Goal: Obtain resource: Download file/media

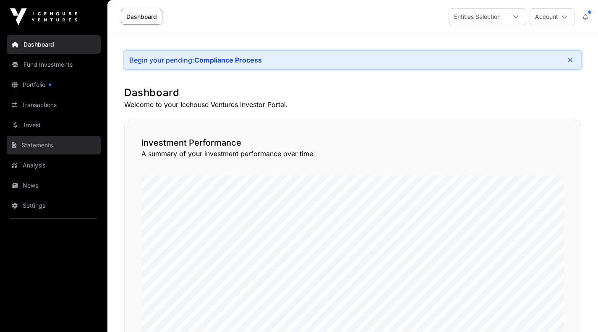
click at [35, 146] on link "Statements" at bounding box center [54, 145] width 94 height 18
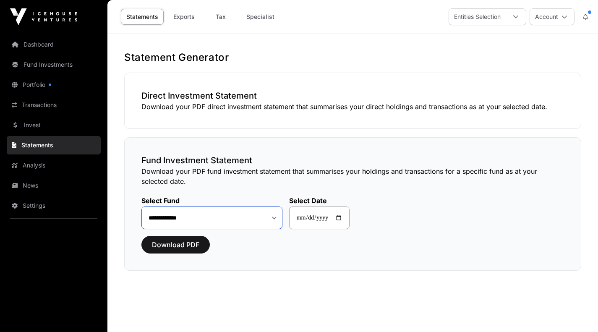
click at [259, 219] on select "**********" at bounding box center [211, 217] width 141 height 23
click at [141, 206] on select "**********" at bounding box center [211, 217] width 141 height 23
click at [181, 244] on span "Download PDF" at bounding box center [175, 244] width 47 height 10
click at [174, 251] on button "Download PDF" at bounding box center [175, 245] width 68 height 18
click at [518, 17] on div at bounding box center [515, 17] width 20 height 16
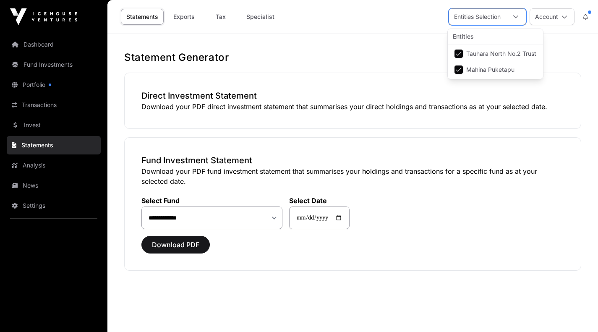
scroll to position [8, 5]
click at [518, 17] on icon at bounding box center [516, 17] width 6 height 6
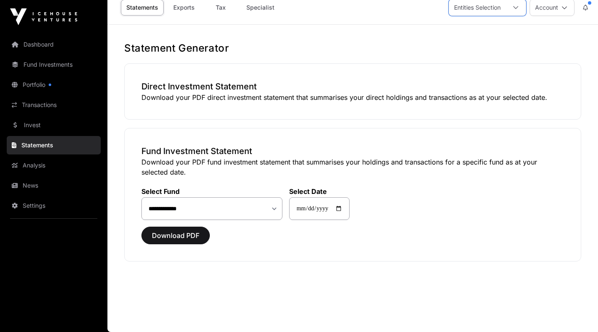
scroll to position [0, 0]
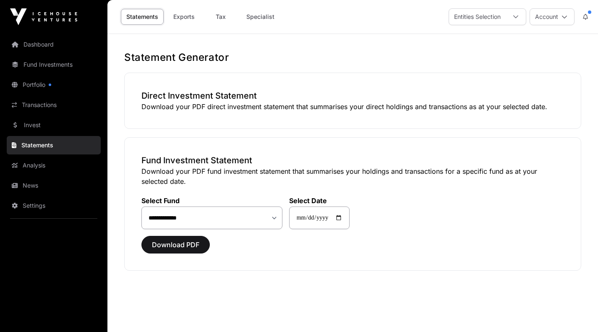
click at [147, 15] on link "Statements" at bounding box center [142, 17] width 43 height 16
click at [186, 227] on select "**********" at bounding box center [211, 217] width 141 height 23
click at [173, 245] on span "Download PDF" at bounding box center [175, 244] width 47 height 10
click at [29, 165] on link "Analysis" at bounding box center [54, 165] width 94 height 18
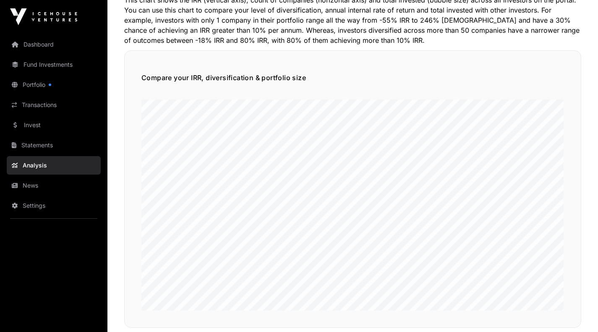
scroll to position [503, 0]
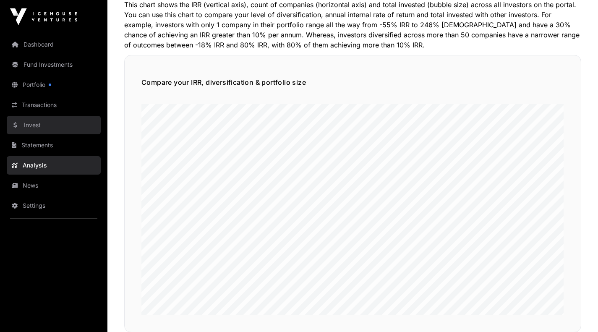
click at [40, 117] on link "Invest" at bounding box center [54, 125] width 94 height 18
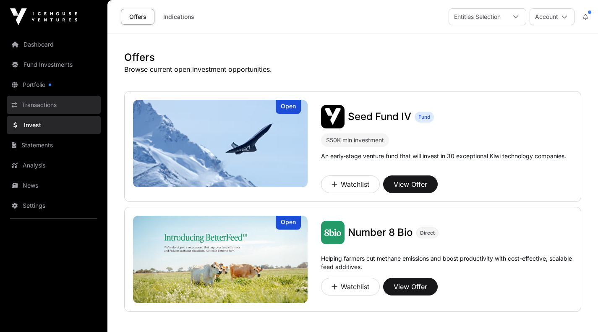
click at [48, 102] on link "Transactions" at bounding box center [54, 105] width 94 height 18
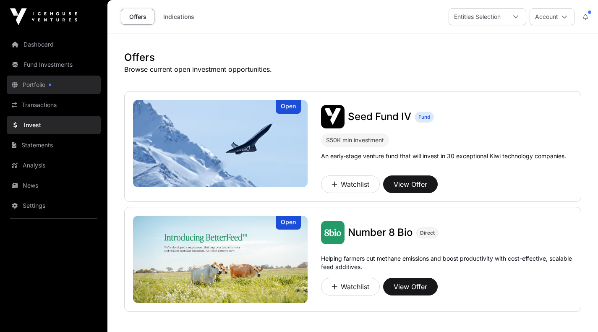
click at [46, 90] on link "Portfolio" at bounding box center [54, 84] width 94 height 18
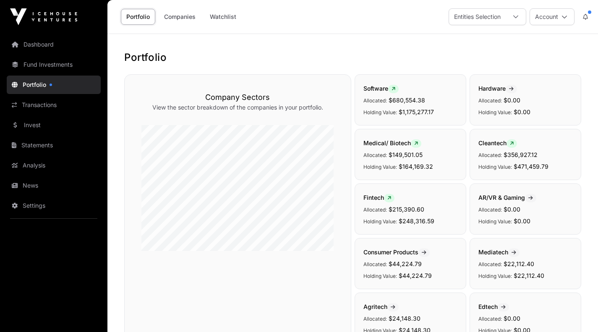
click at [44, 87] on link "Portfolio" at bounding box center [54, 84] width 94 height 18
click at [34, 66] on link "Fund Investments" at bounding box center [54, 64] width 94 height 18
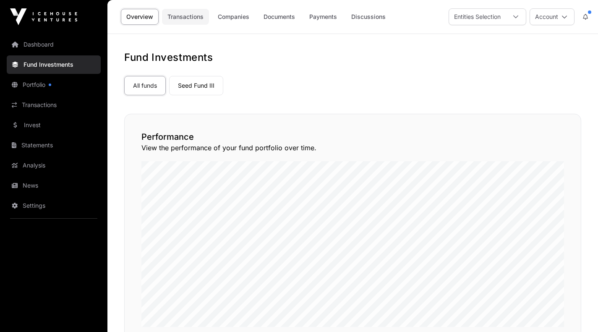
click at [185, 16] on link "Transactions" at bounding box center [185, 17] width 47 height 16
